Goal: Entertainment & Leisure: Consume media (video, audio)

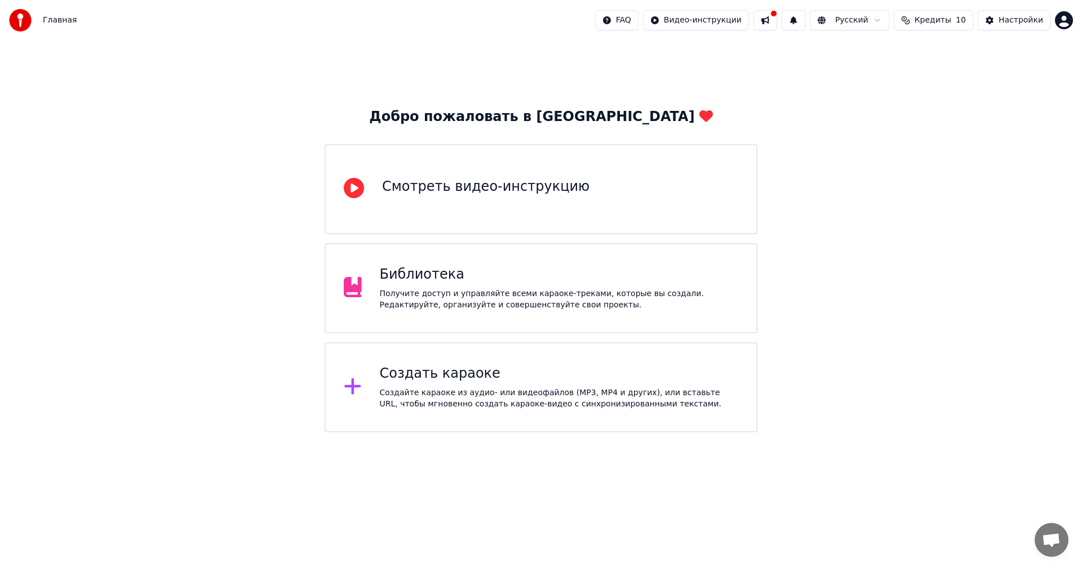
click at [564, 275] on div "Библиотека" at bounding box center [559, 275] width 359 height 18
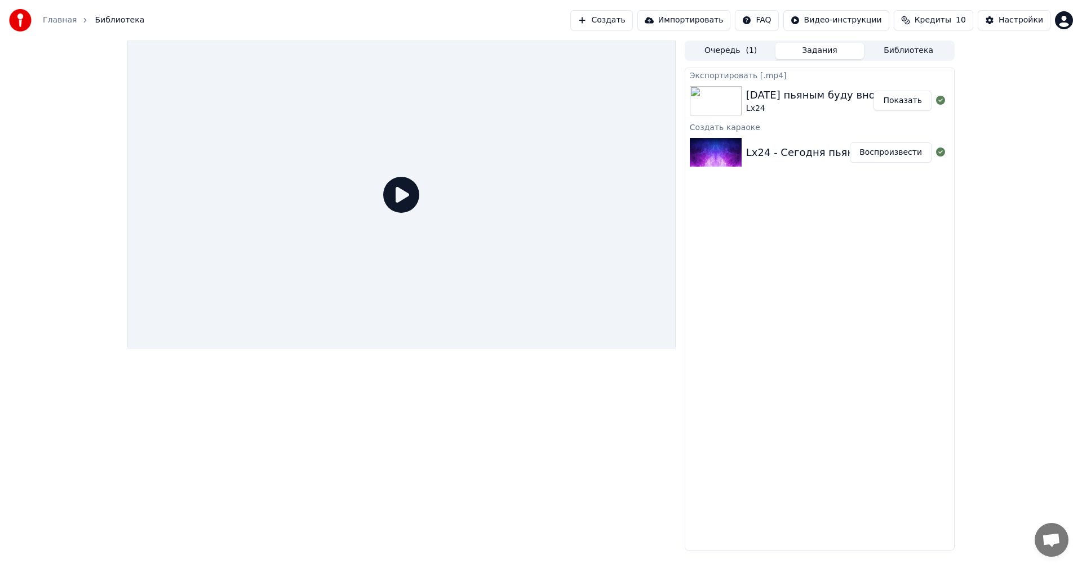
click at [776, 162] on div "Lx24 - [DATE] пьяным буду вновь Воспроизвести" at bounding box center [819, 153] width 269 height 38
click at [770, 139] on div "Lx24 - [DATE] пьяным буду вновь Воспроизвести" at bounding box center [819, 153] width 269 height 38
click at [749, 50] on span "( 1 )" at bounding box center [750, 50] width 11 height 11
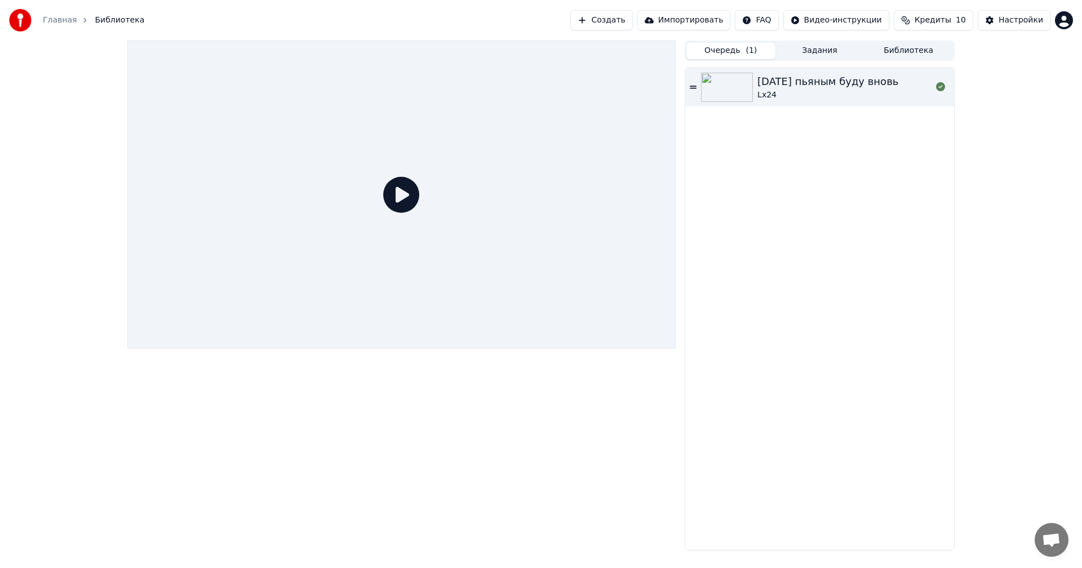
click at [692, 89] on icon at bounding box center [693, 87] width 7 height 8
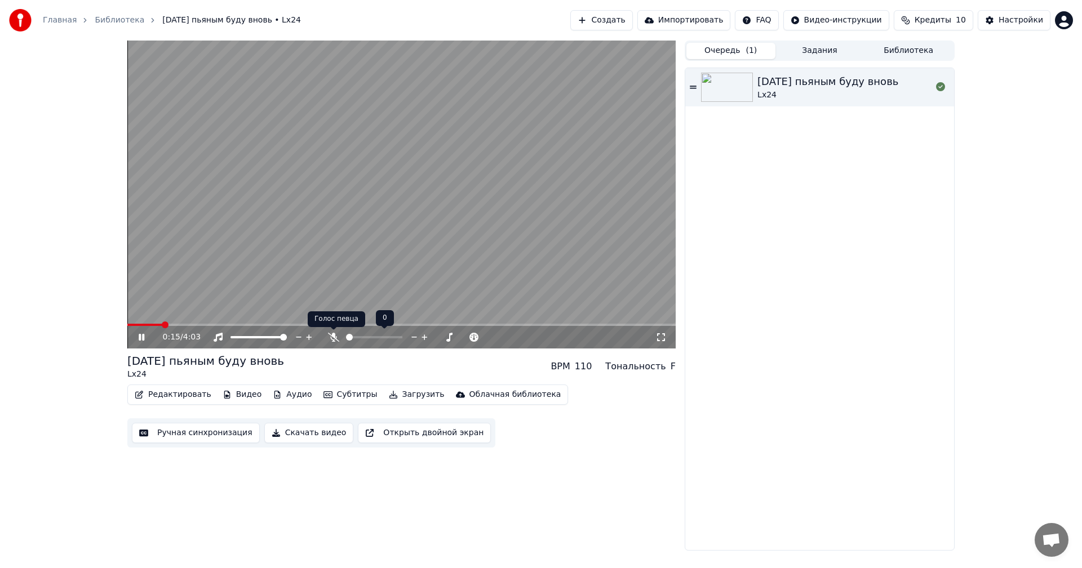
click at [336, 337] on icon at bounding box center [333, 337] width 11 height 9
click at [349, 337] on span at bounding box center [351, 337] width 7 height 7
click at [144, 337] on icon at bounding box center [142, 337] width 6 height 7
click at [144, 336] on icon at bounding box center [149, 337] width 26 height 9
click at [354, 338] on span at bounding box center [356, 337] width 7 height 7
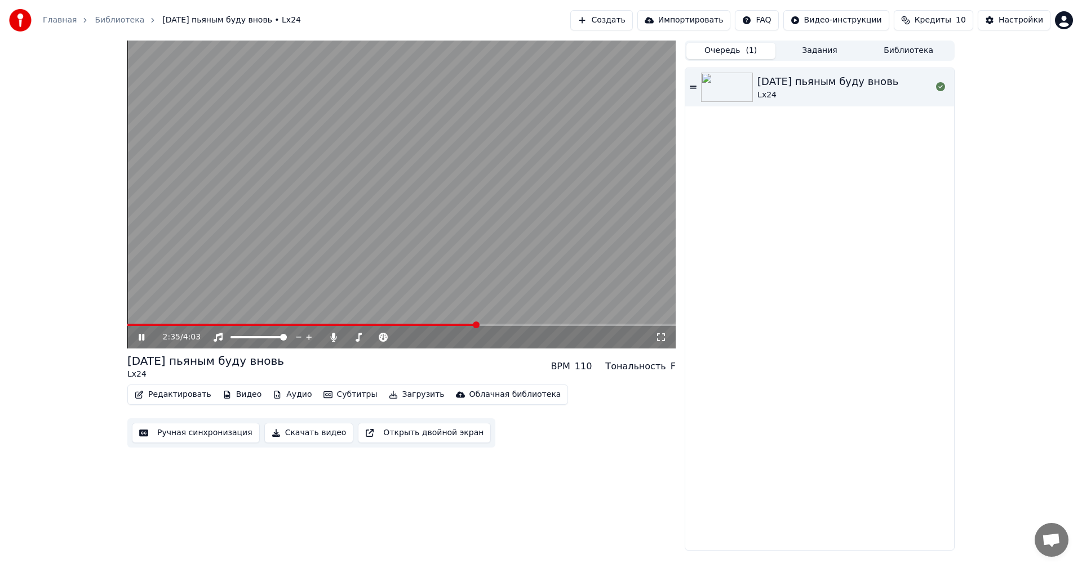
click at [137, 341] on icon at bounding box center [149, 337] width 26 height 9
click at [152, 335] on icon at bounding box center [149, 337] width 26 height 9
click at [355, 339] on span at bounding box center [357, 337] width 7 height 7
click at [352, 338] on span at bounding box center [353, 337] width 7 height 7
click at [127, 328] on span at bounding box center [130, 325] width 7 height 7
